Goal: Transaction & Acquisition: Purchase product/service

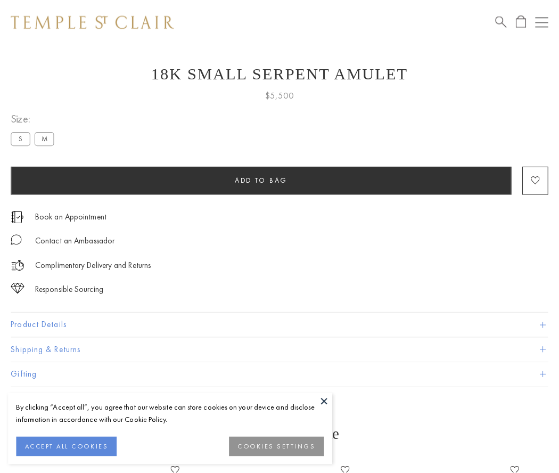
scroll to position [43, 0]
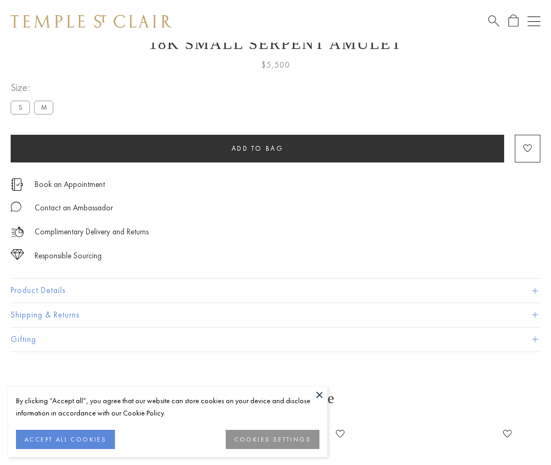
click at [257, 148] on span "Add to bag" at bounding box center [258, 148] width 52 height 9
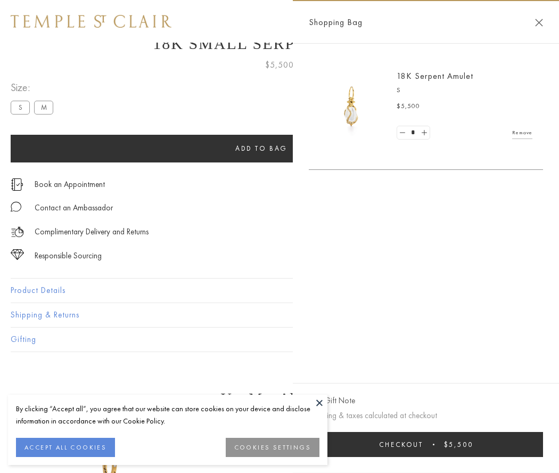
click at [424, 444] on span "Checkout" at bounding box center [401, 444] width 44 height 9
